Goal: Task Accomplishment & Management: Use online tool/utility

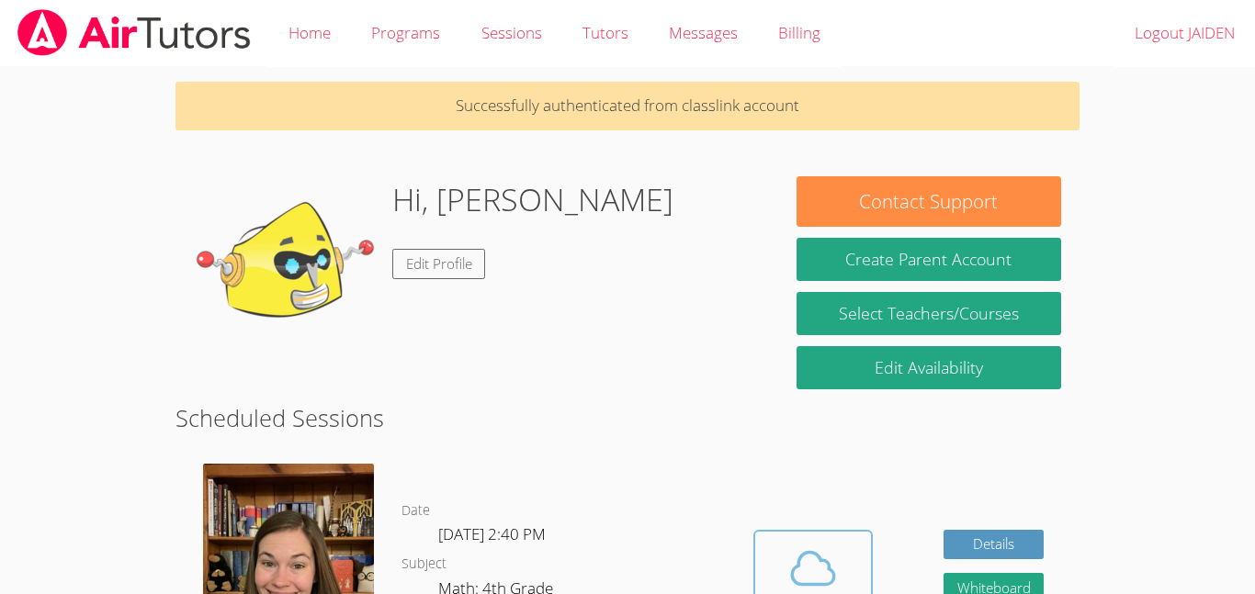
click at [813, 558] on icon at bounding box center [812, 568] width 51 height 51
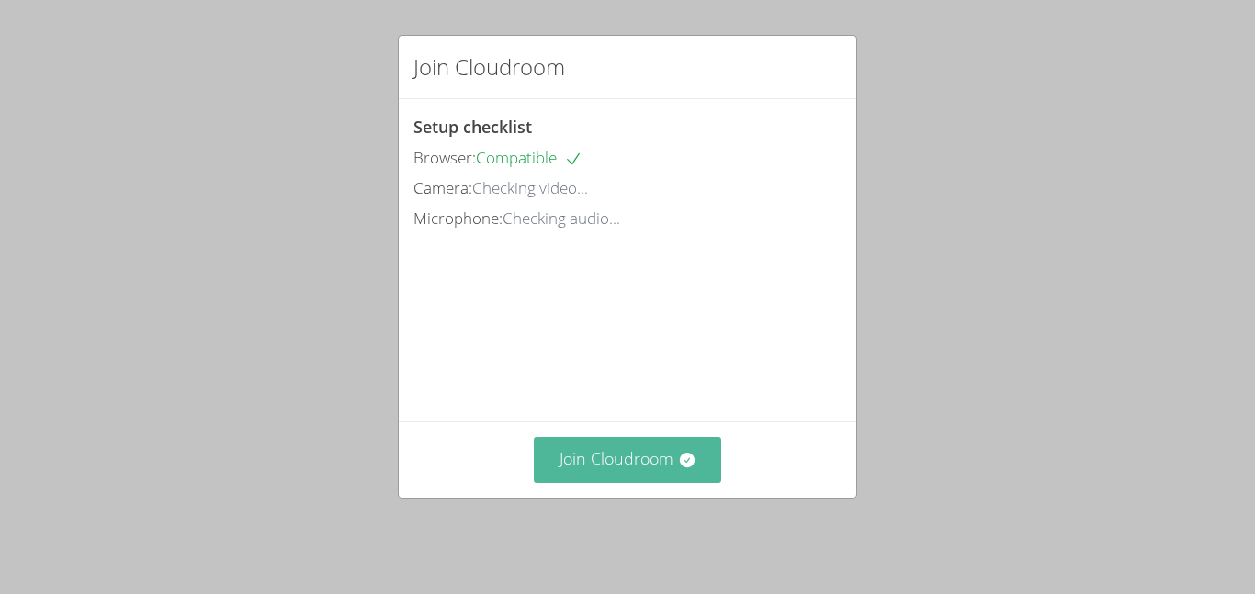
click at [642, 451] on button "Join Cloudroom" at bounding box center [628, 459] width 188 height 45
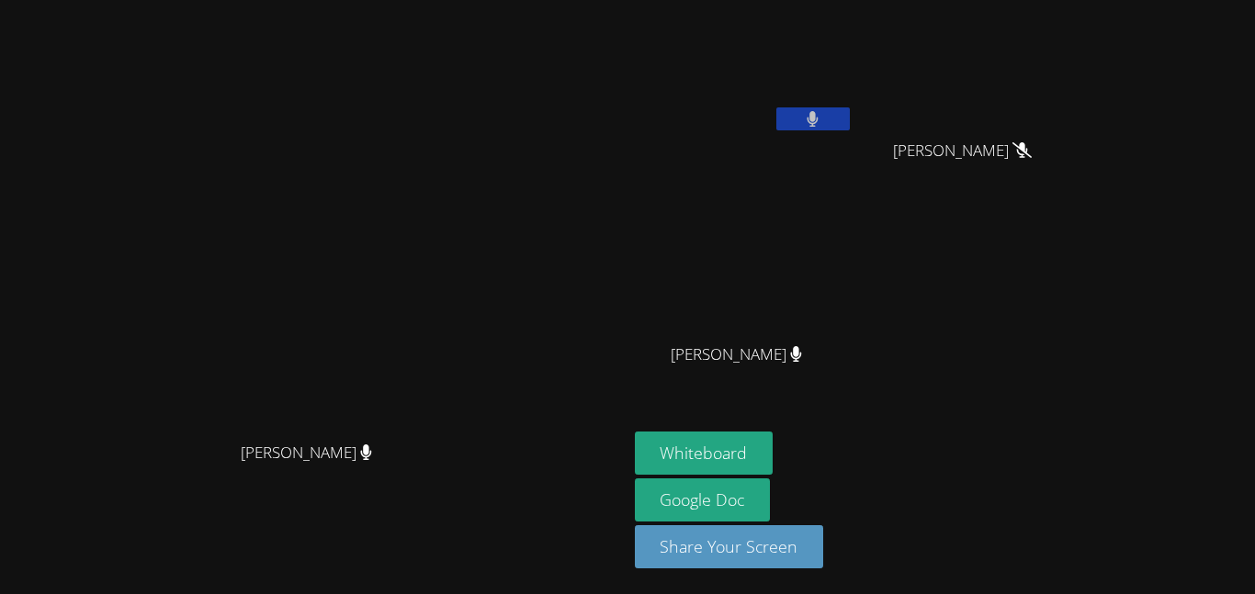
click at [850, 130] on button at bounding box center [812, 118] width 73 height 23
click at [850, 127] on button at bounding box center [812, 118] width 73 height 23
click at [818, 120] on icon at bounding box center [812, 119] width 11 height 16
click at [850, 126] on button at bounding box center [812, 118] width 73 height 23
click at [853, 106] on video at bounding box center [744, 68] width 219 height 123
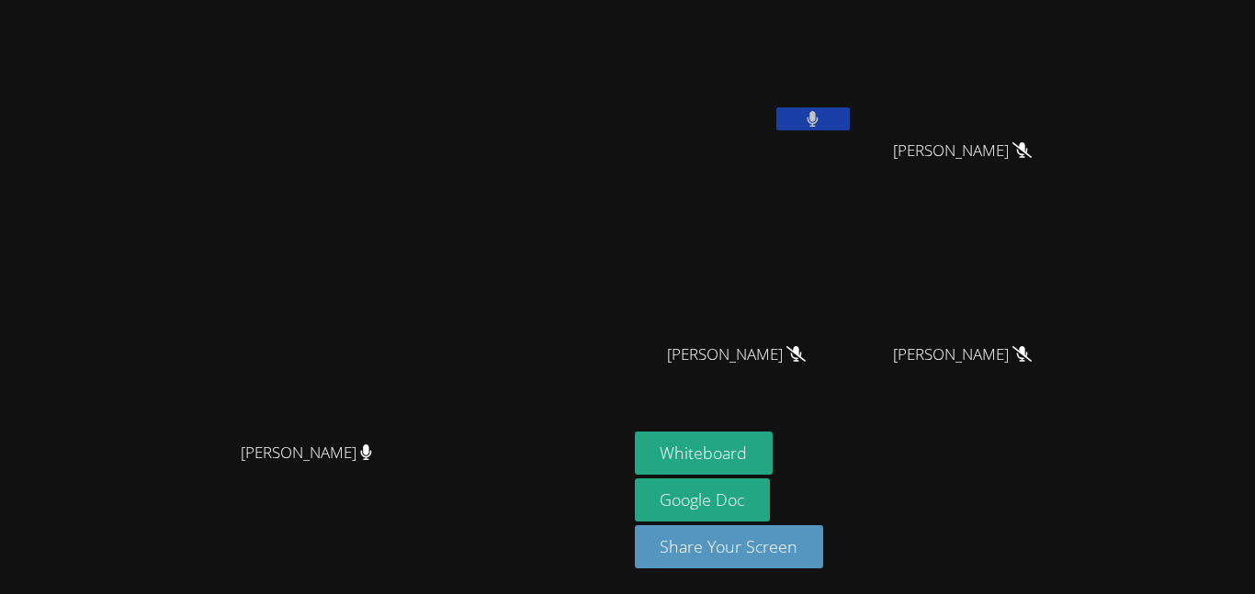
click at [818, 121] on icon at bounding box center [812, 119] width 11 height 16
click at [850, 118] on button at bounding box center [812, 118] width 73 height 23
click at [850, 123] on button at bounding box center [812, 118] width 73 height 23
click at [822, 117] on icon at bounding box center [812, 119] width 19 height 16
click at [818, 123] on icon at bounding box center [812, 119] width 12 height 16
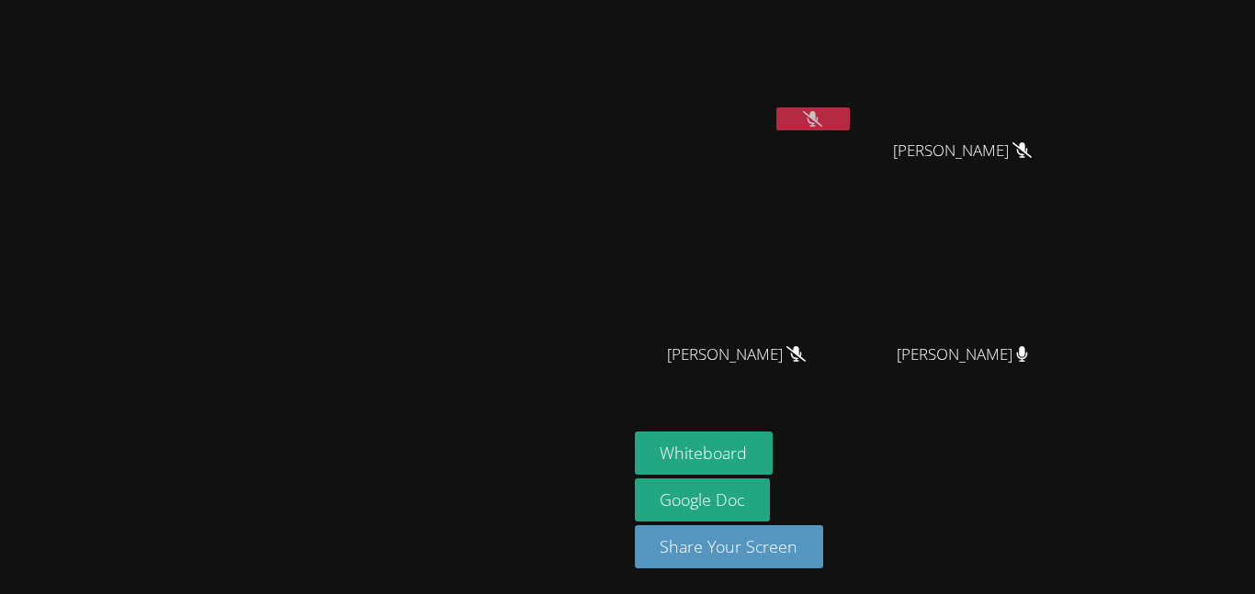
click at [822, 120] on icon at bounding box center [812, 119] width 19 height 16
click at [850, 107] on button at bounding box center [812, 118] width 73 height 23
click at [822, 114] on icon at bounding box center [812, 119] width 19 height 16
click at [818, 118] on icon at bounding box center [812, 119] width 11 height 16
click at [850, 108] on button at bounding box center [812, 118] width 73 height 23
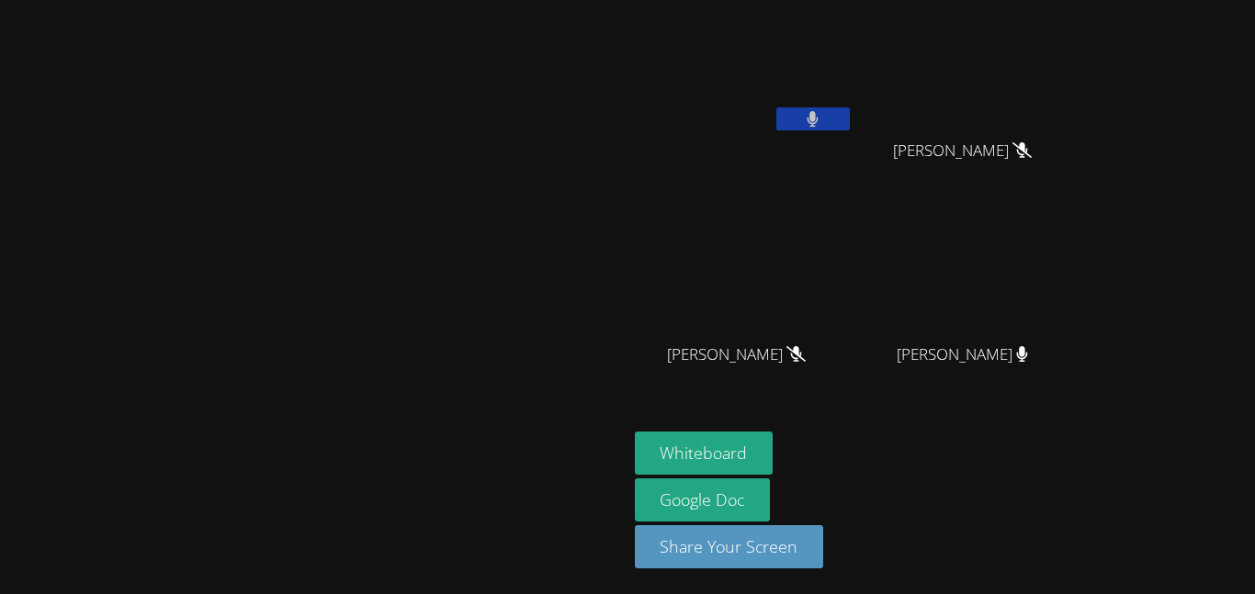
click at [818, 124] on icon at bounding box center [812, 119] width 12 height 16
click at [853, 105] on video at bounding box center [744, 68] width 219 height 123
click at [850, 119] on button at bounding box center [812, 118] width 73 height 23
click at [850, 123] on button at bounding box center [812, 118] width 73 height 23
click at [850, 124] on button at bounding box center [812, 118] width 73 height 23
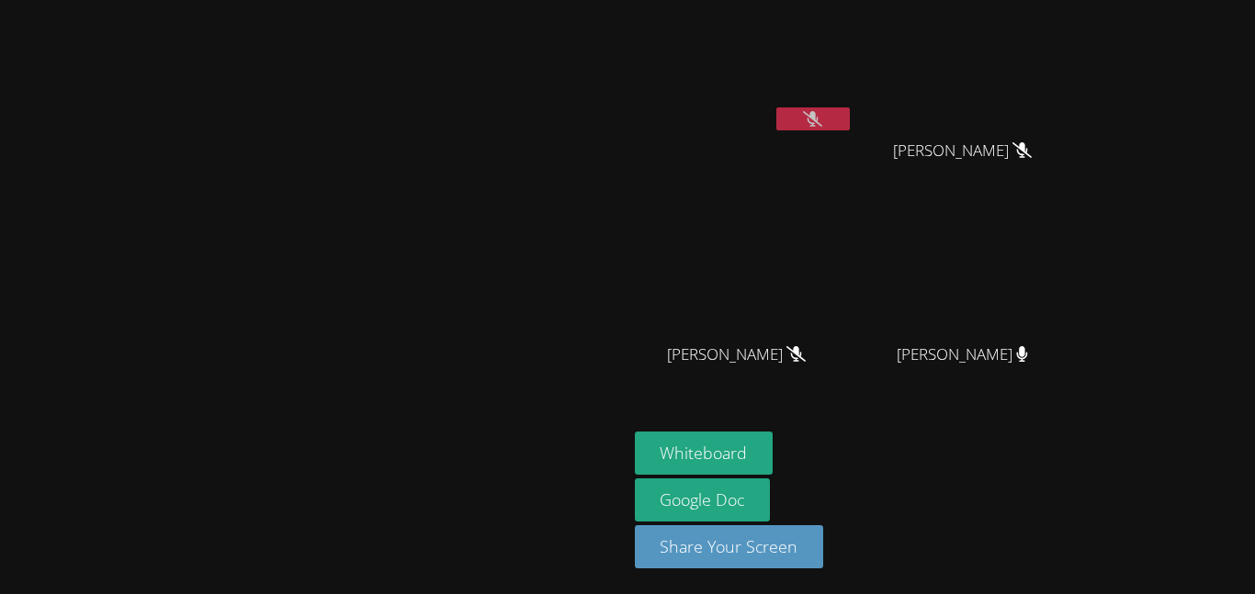
click at [822, 113] on icon at bounding box center [812, 119] width 19 height 16
click at [853, 102] on video at bounding box center [744, 68] width 219 height 123
click at [818, 115] on icon at bounding box center [812, 119] width 12 height 16
click at [620, 502] on div at bounding box center [313, 469] width 613 height 73
click at [850, 123] on button at bounding box center [812, 118] width 73 height 23
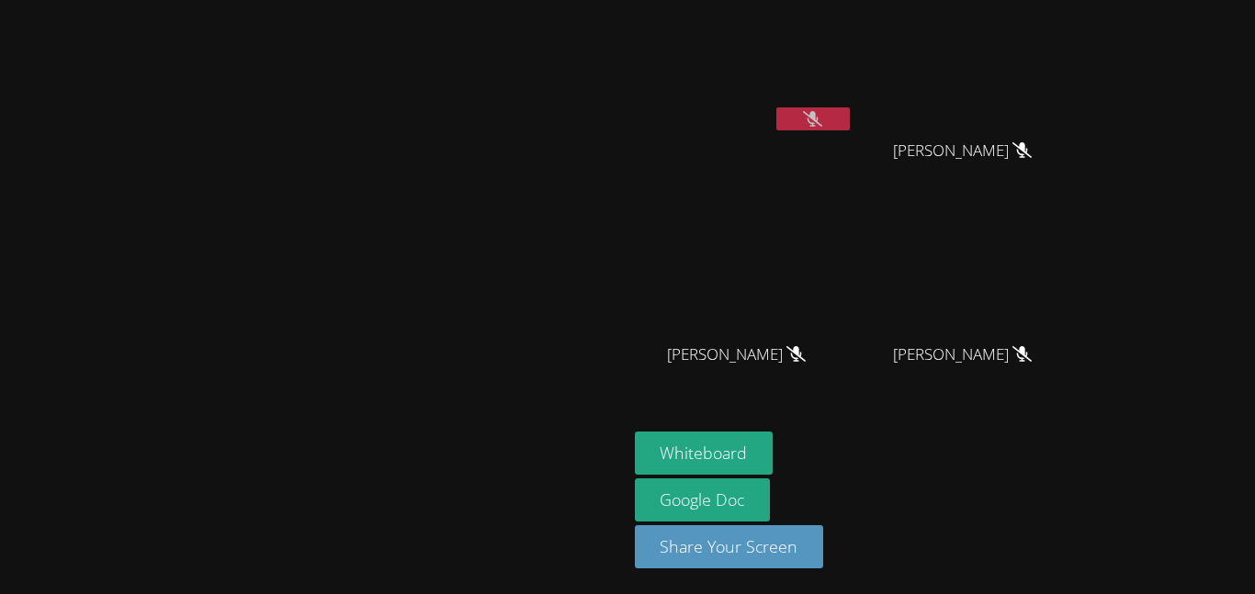
click at [850, 119] on button at bounding box center [812, 118] width 73 height 23
click at [822, 118] on icon at bounding box center [812, 119] width 19 height 16
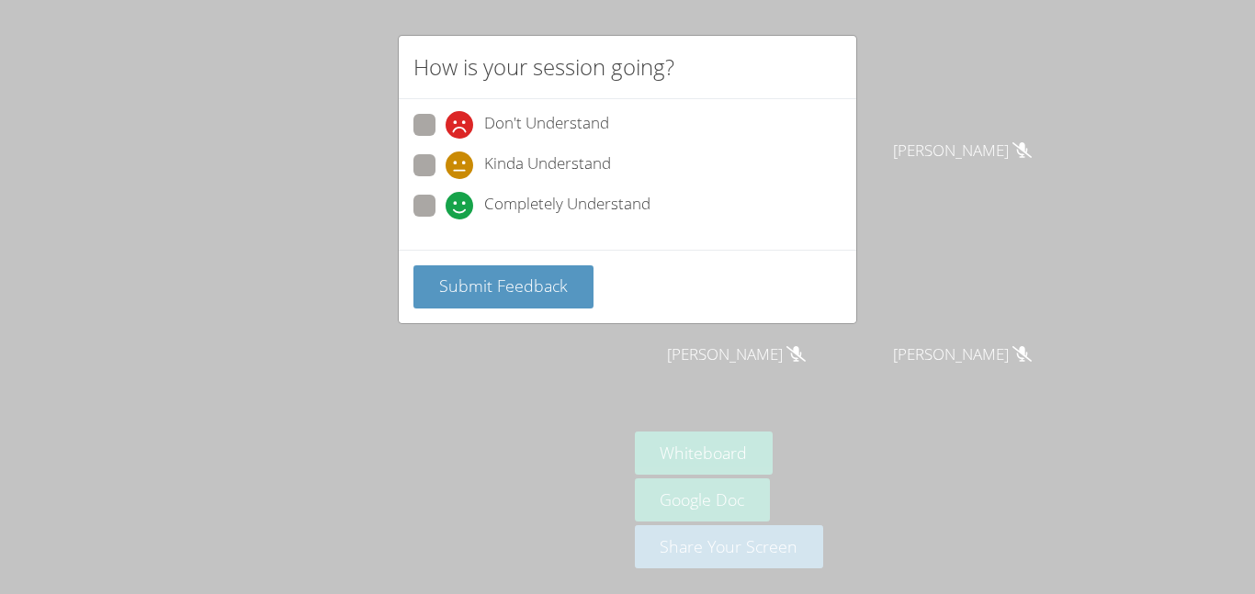
click at [512, 208] on span "Completely Understand" at bounding box center [567, 206] width 166 height 28
click at [461, 208] on input "Completely Understand" at bounding box center [453, 203] width 16 height 16
radio input "true"
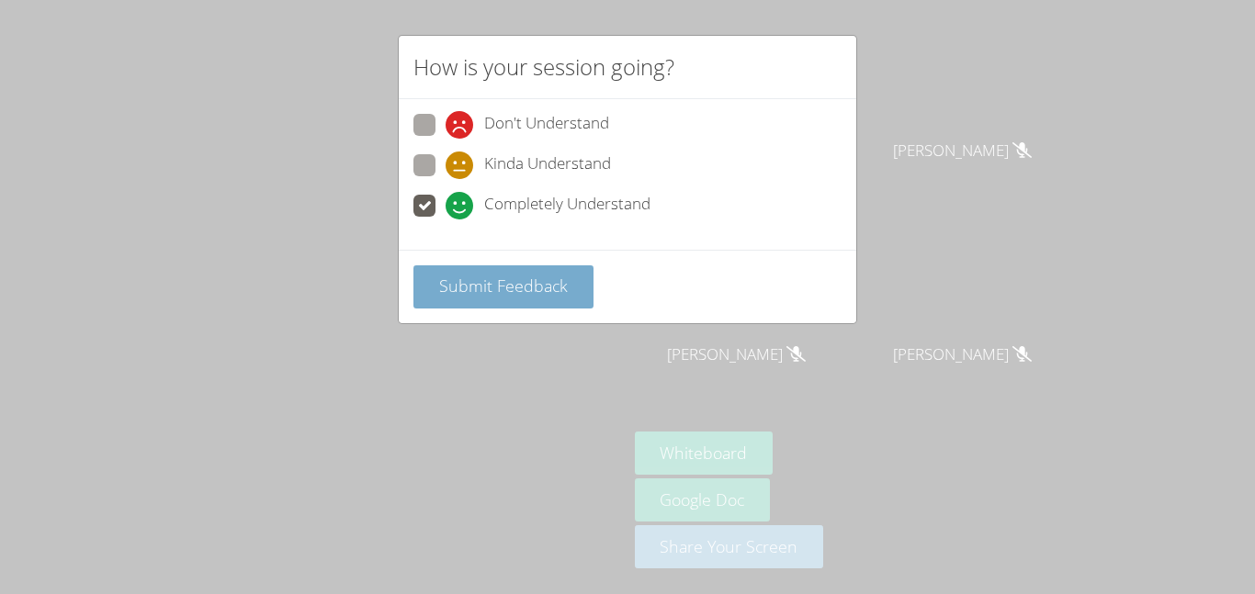
click at [535, 286] on span "Submit Feedback" at bounding box center [503, 286] width 129 height 22
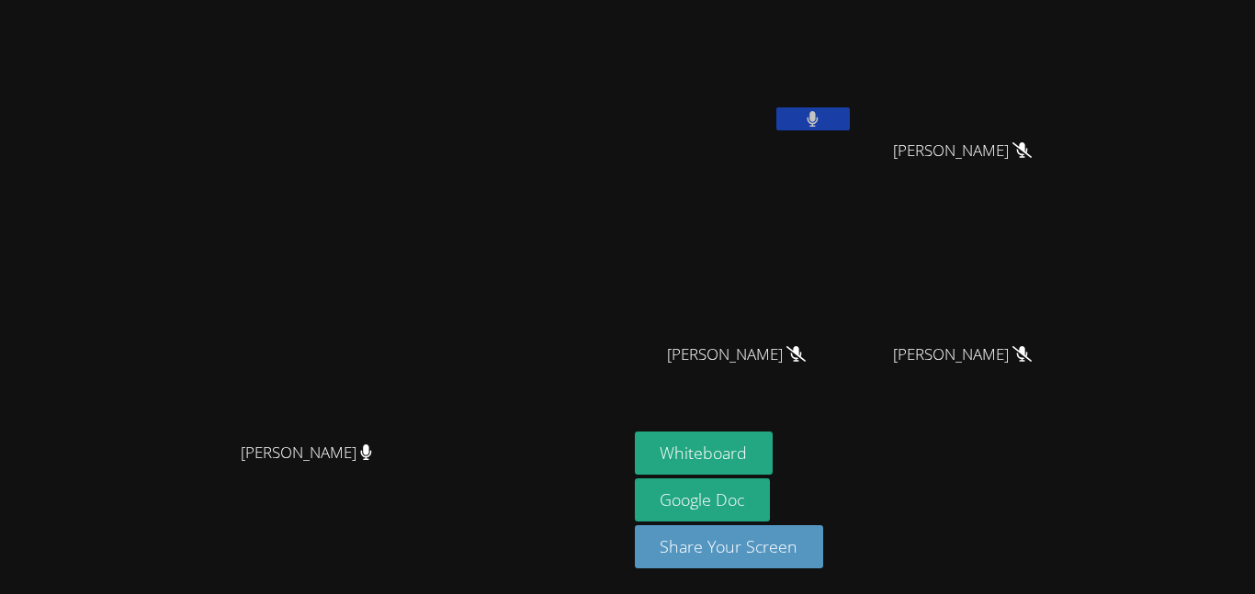
click at [620, 502] on div "[PERSON_NAME]" at bounding box center [313, 469] width 613 height 73
click at [773, 455] on button "Whiteboard" at bounding box center [704, 453] width 139 height 43
